Goal: Communication & Community: Ask a question

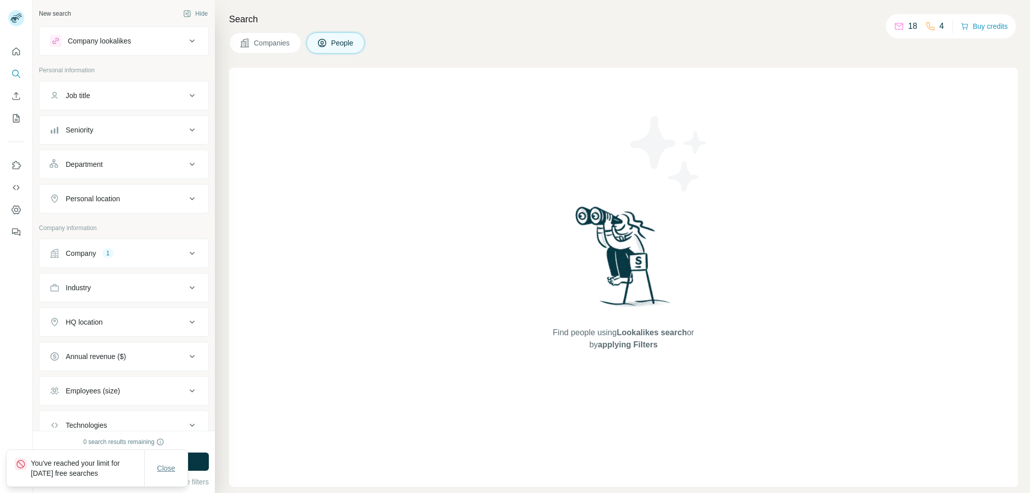
click at [161, 465] on span "Close" at bounding box center [166, 468] width 18 height 10
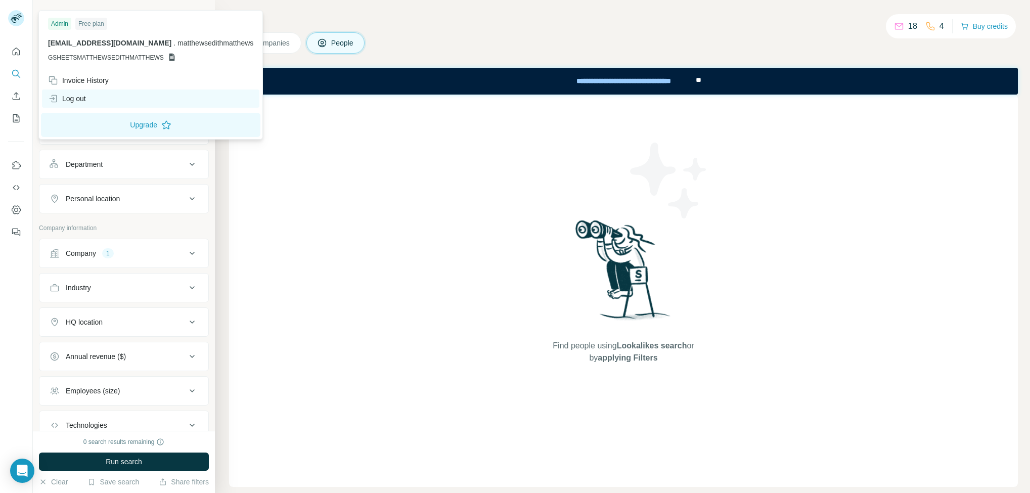
click at [70, 100] on div "Log out" at bounding box center [67, 99] width 38 height 10
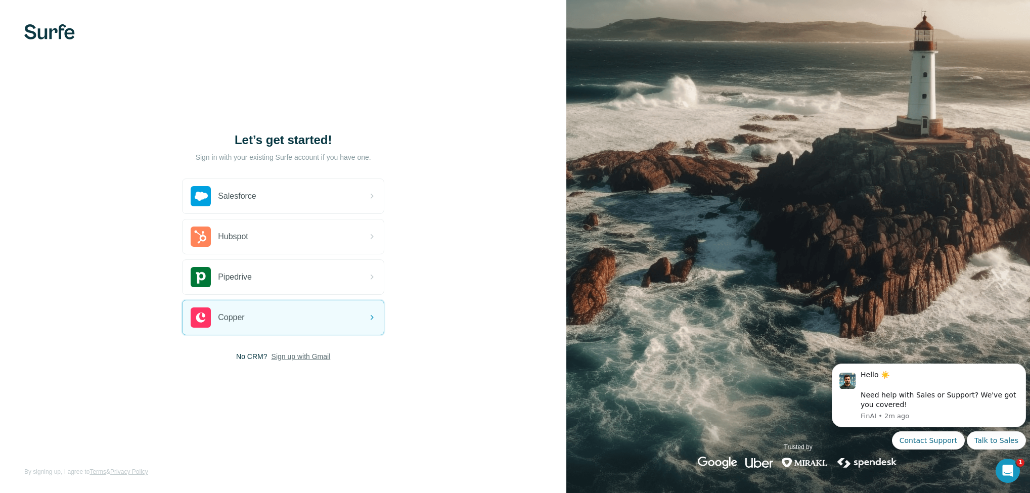
click at [293, 352] on span "Sign up with Gmail" at bounding box center [301, 357] width 59 height 10
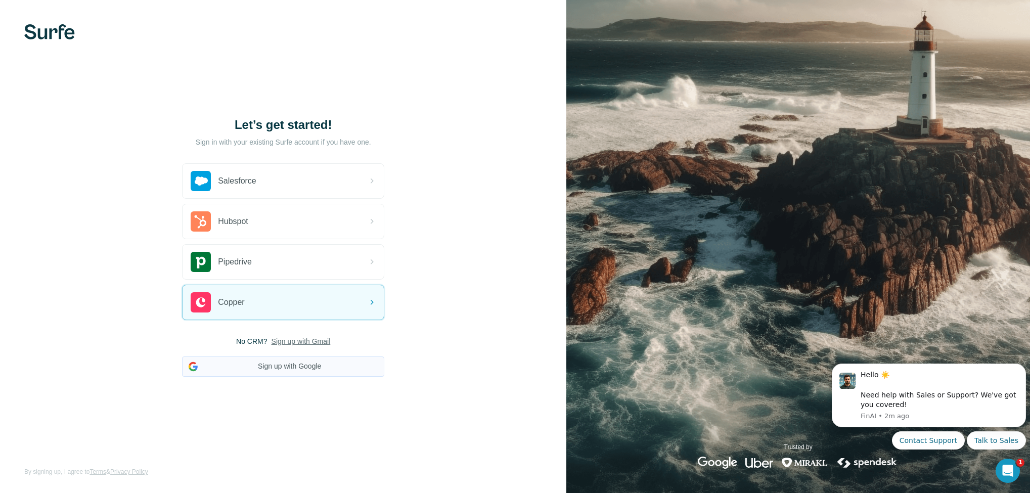
click at [286, 364] on button "Sign up with Google" at bounding box center [283, 367] width 202 height 20
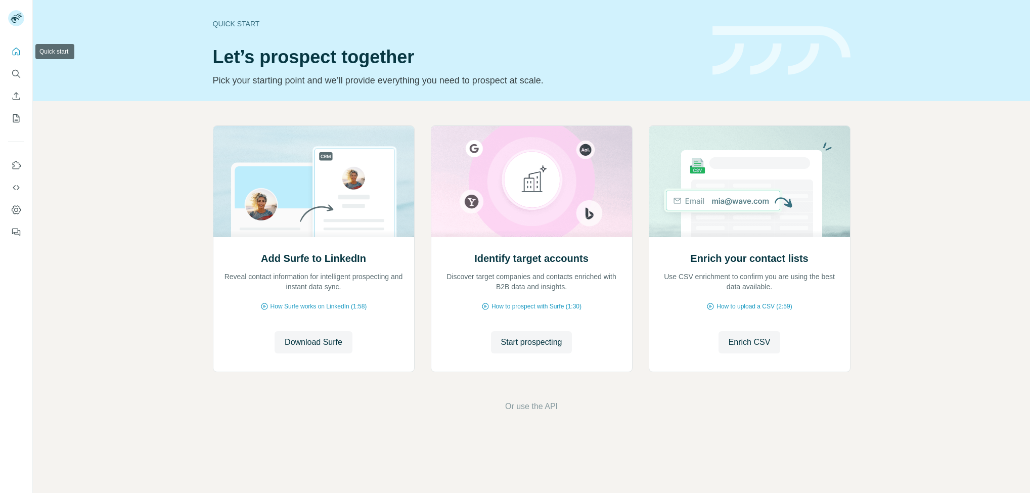
click at [11, 50] on icon "Quick start" at bounding box center [16, 52] width 10 height 10
click at [18, 76] on icon "Search" at bounding box center [16, 74] width 10 height 10
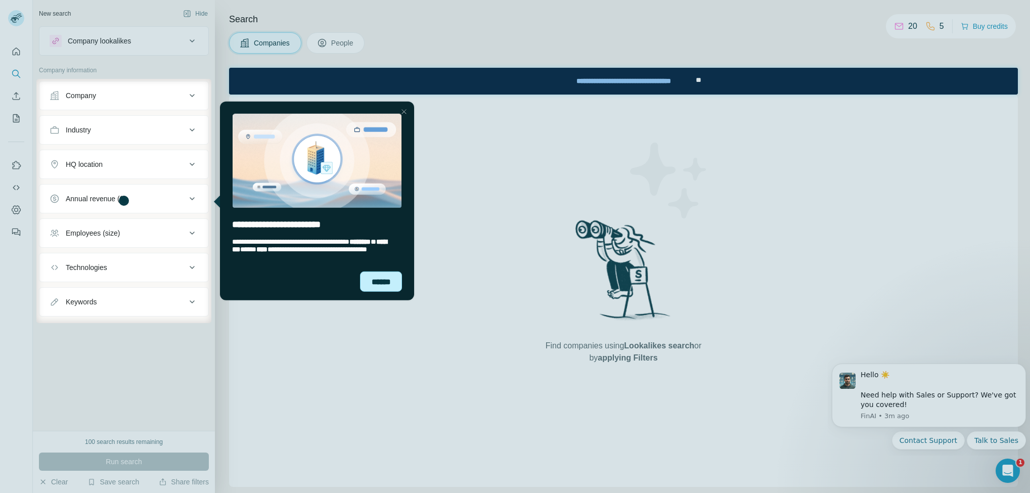
click at [377, 286] on div "******" at bounding box center [381, 281] width 42 height 21
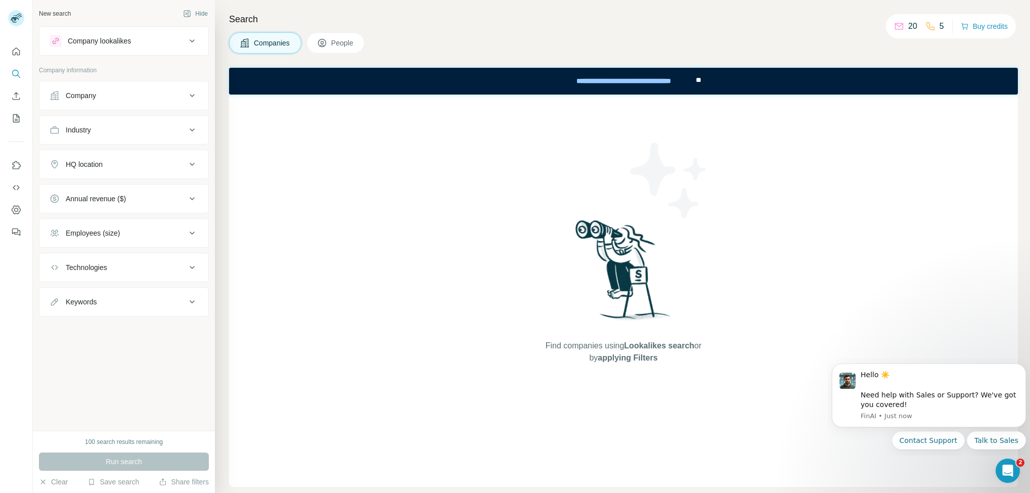
click at [150, 103] on button "Company" at bounding box center [123, 95] width 169 height 24
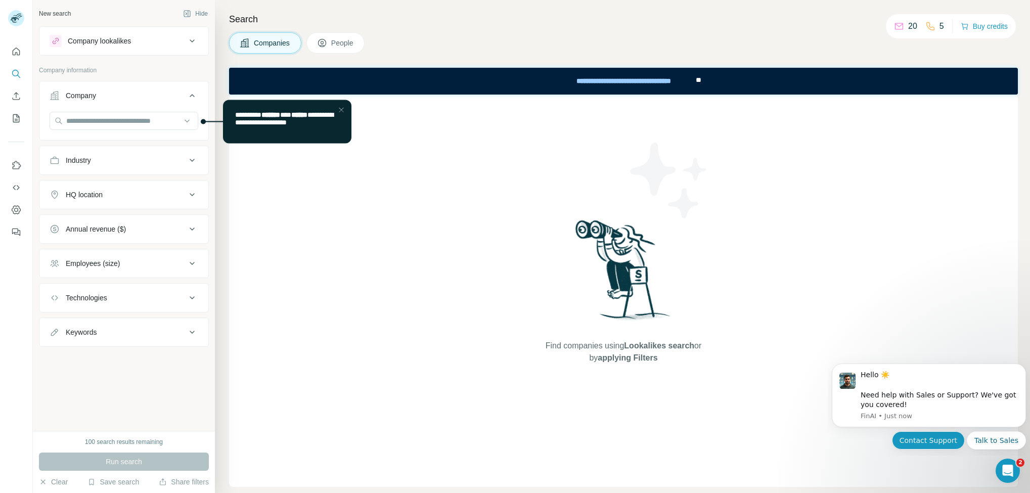
click at [933, 438] on button "Contact Support" at bounding box center [928, 440] width 73 height 18
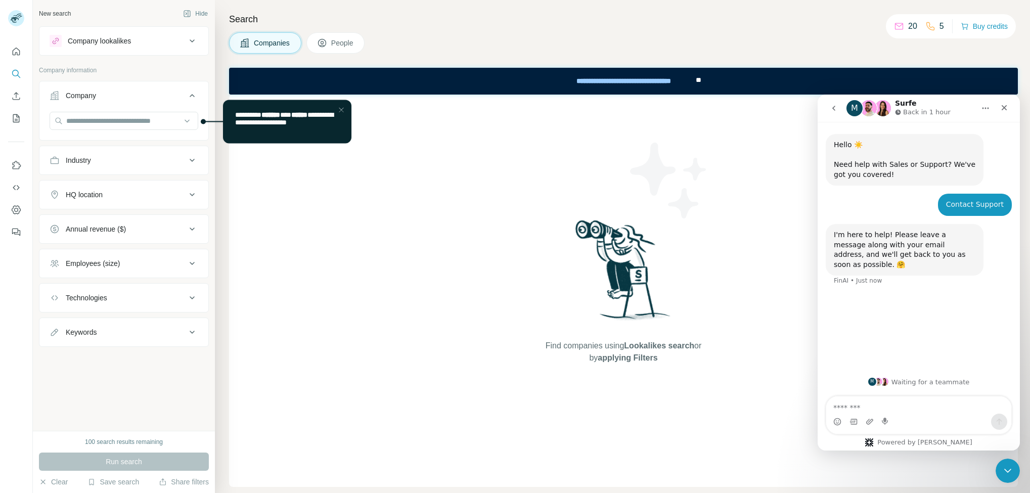
type textarea "*"
type textarea "**********"
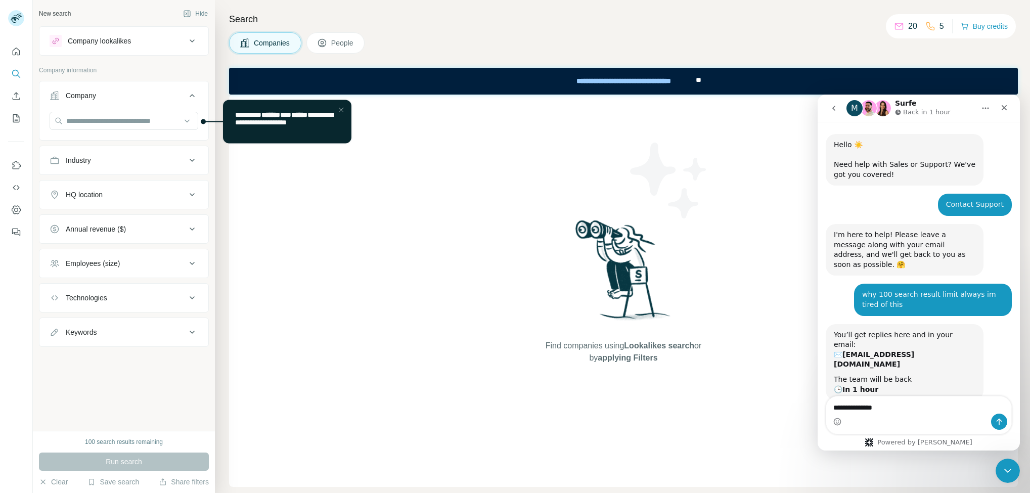
scroll to position [24, 0]
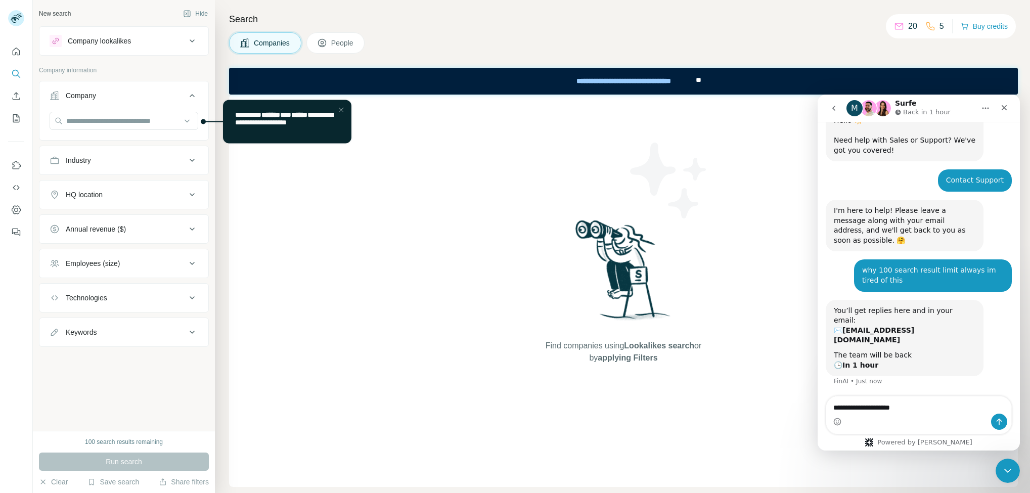
type textarea "**********"
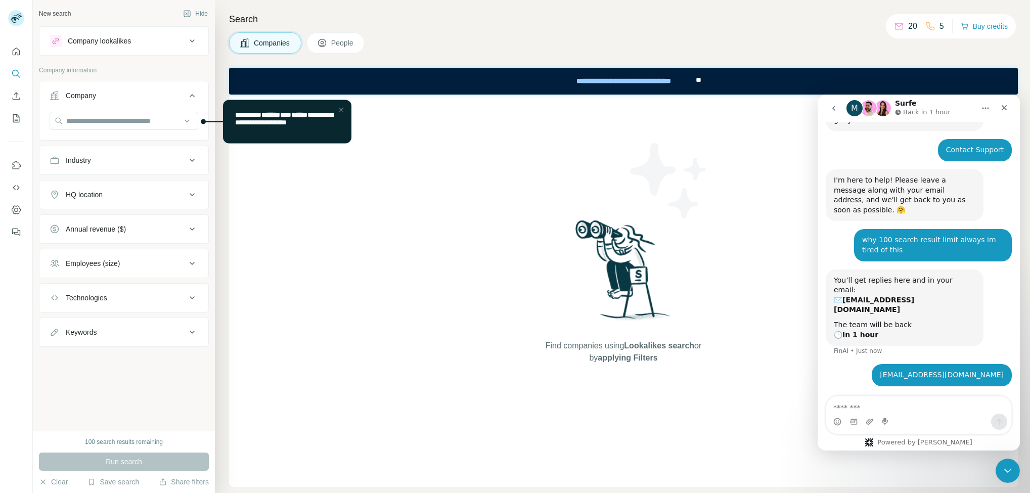
click at [946, 103] on div "Surfe Back in 1 hour" at bounding box center [924, 109] width 58 height 18
click at [981, 110] on button "Home" at bounding box center [985, 108] width 19 height 19
click at [946, 113] on div "Back in 1 hour" at bounding box center [924, 112] width 58 height 10
click at [1005, 110] on icon "Close" at bounding box center [1005, 108] width 8 height 8
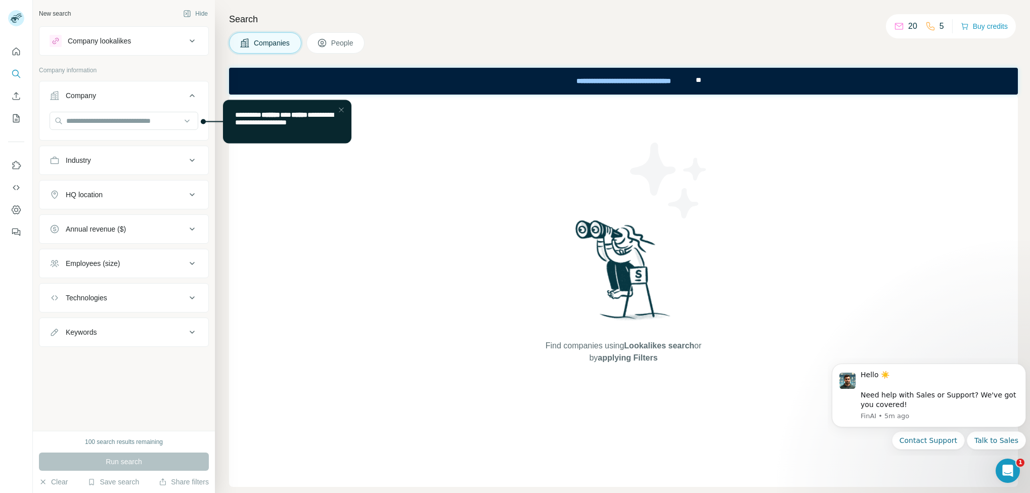
scroll to position [0, 0]
click at [942, 354] on html "Hello ☀️ ​ Need help with Sales or Support? We've got you covered! [GEOGRAPHIC_…" at bounding box center [929, 405] width 202 height 102
click at [1021, 365] on icon "Dismiss notification" at bounding box center [1024, 367] width 6 height 6
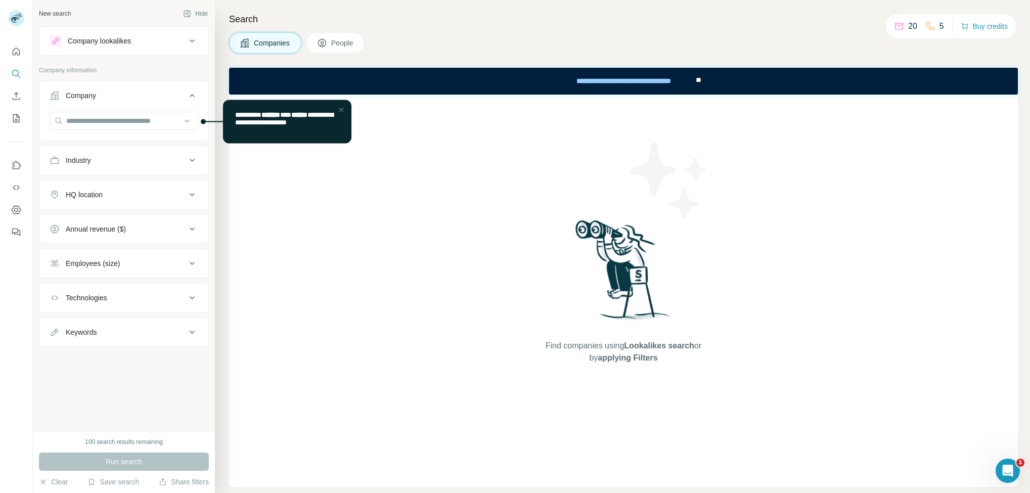
click at [340, 107] on div at bounding box center [341, 110] width 12 height 12
